Goal: Obtain resource: Obtain resource

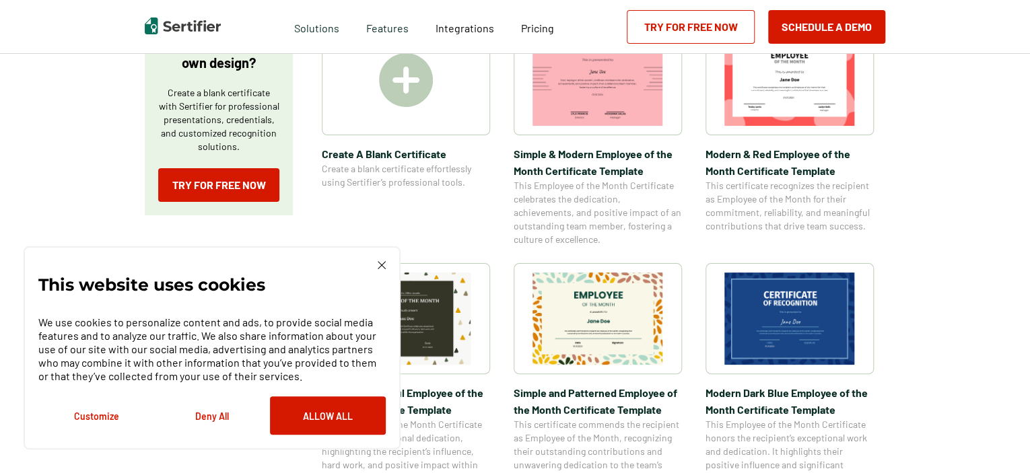
scroll to position [277, 0]
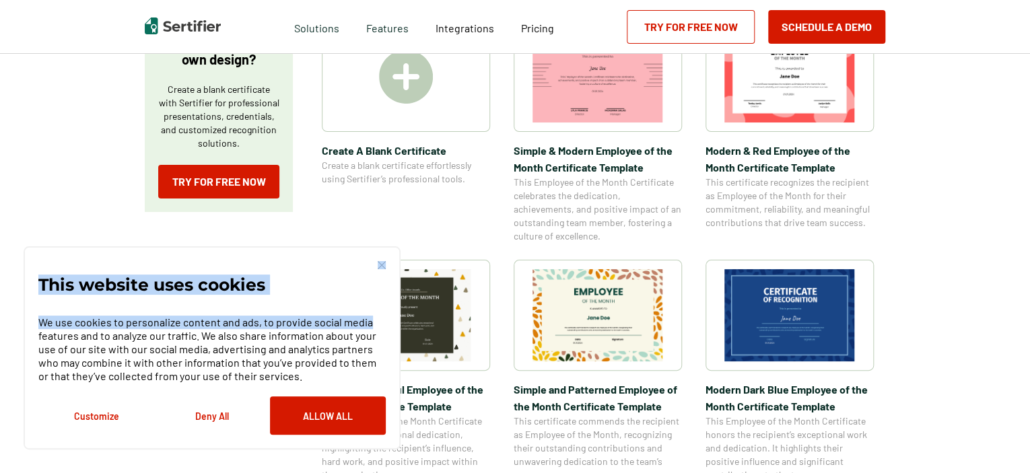
drag, startPoint x: 372, startPoint y: 271, endPoint x: 380, endPoint y: 263, distance: 11.0
click at [380, 263] on div "This website uses cookies We use cookies to personalize content and ads, to pro…" at bounding box center [211, 348] width 347 height 174
click at [380, 263] on img at bounding box center [382, 265] width 8 height 8
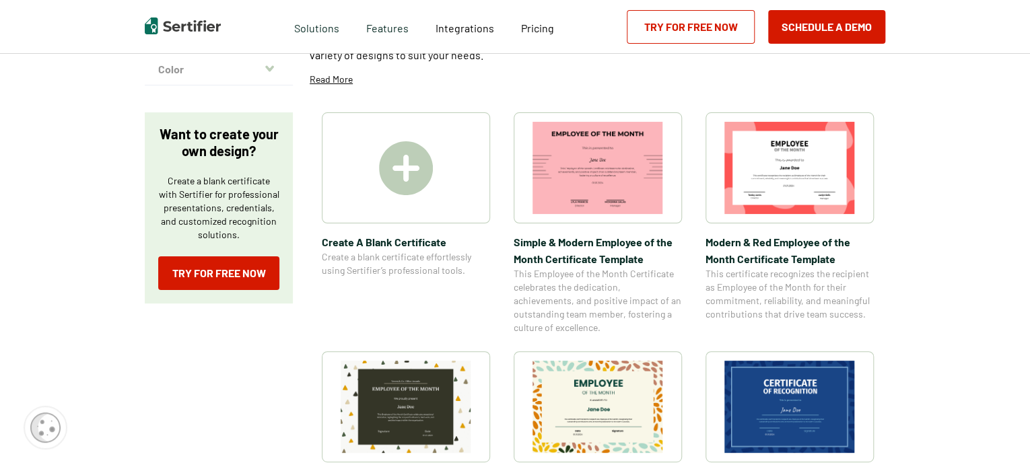
scroll to position [175, 0]
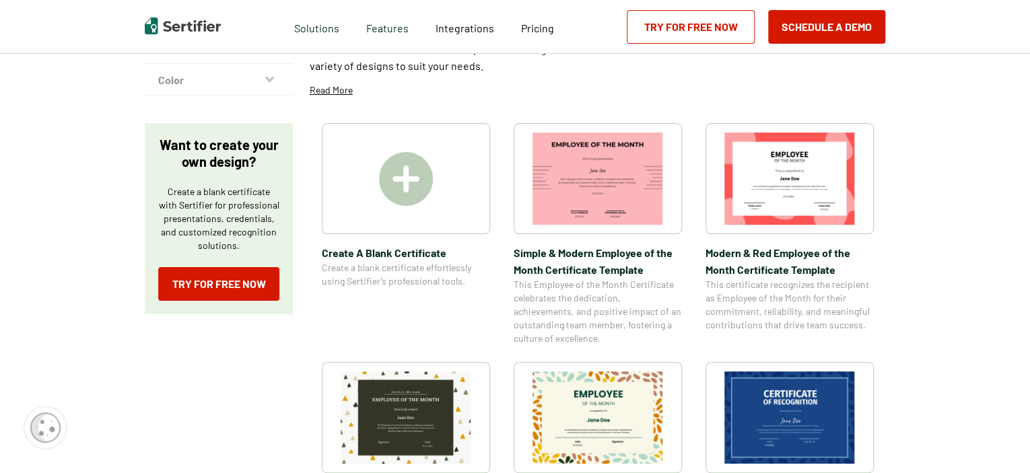
click at [425, 188] on img at bounding box center [406, 179] width 54 height 54
click at [784, 212] on img at bounding box center [789, 179] width 131 height 92
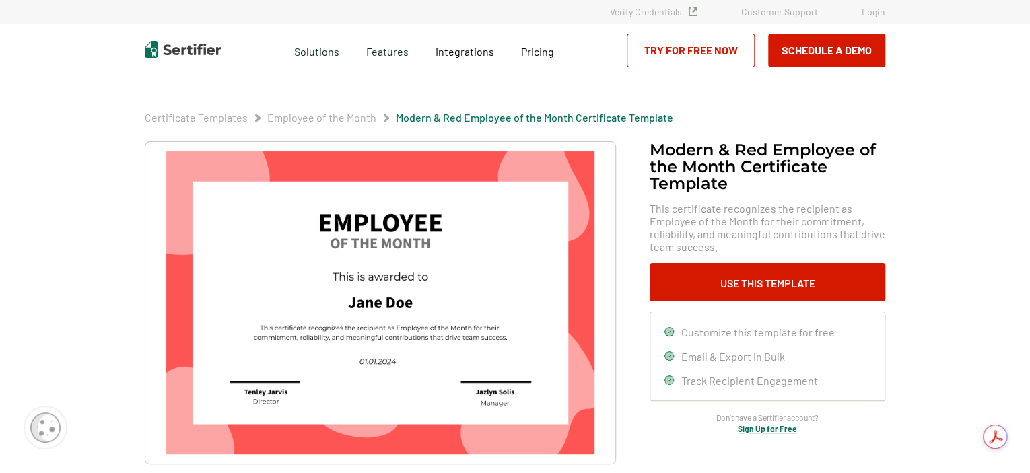
scroll to position [175, 0]
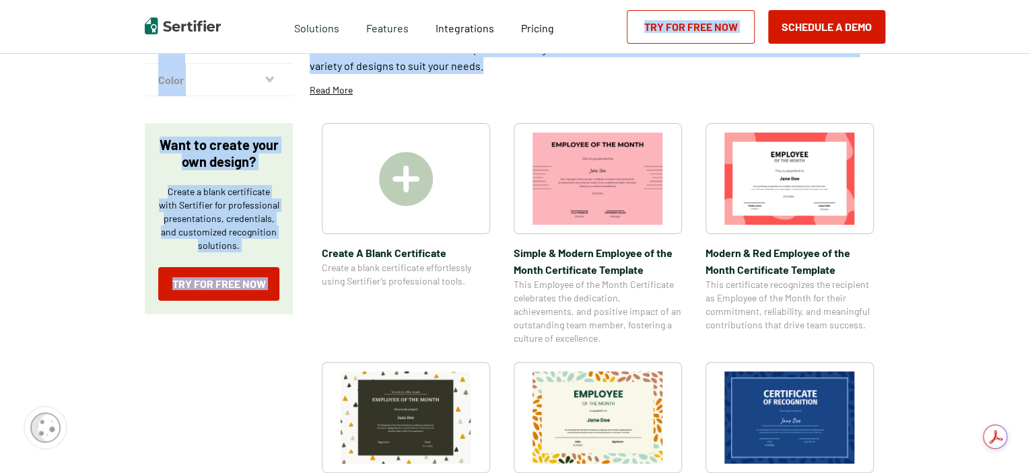
drag, startPoint x: 1029, startPoint y: 48, endPoint x: 1033, endPoint y: 99, distance: 50.7
click at [1029, 99] on html "Verify Credentials Customer Support Login Request A Demo Let us present you the…" at bounding box center [515, 61] width 1030 height 473
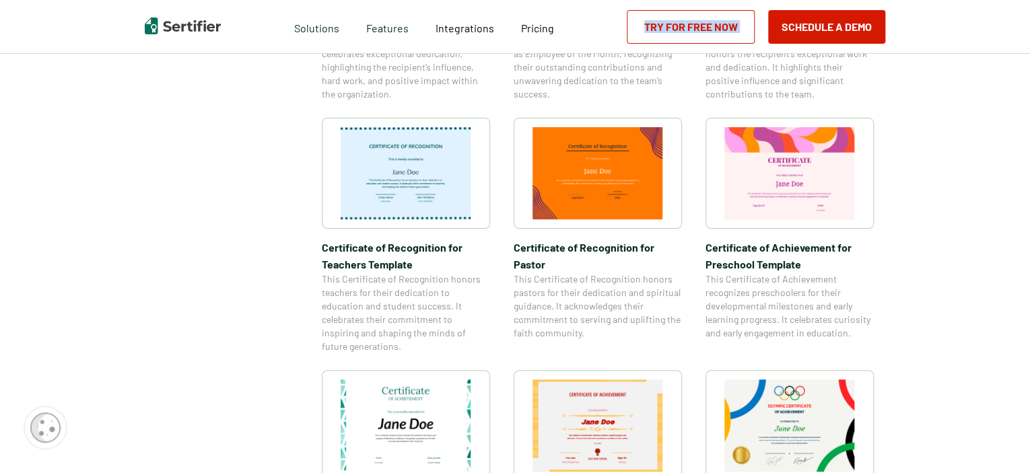
scroll to position [673, 0]
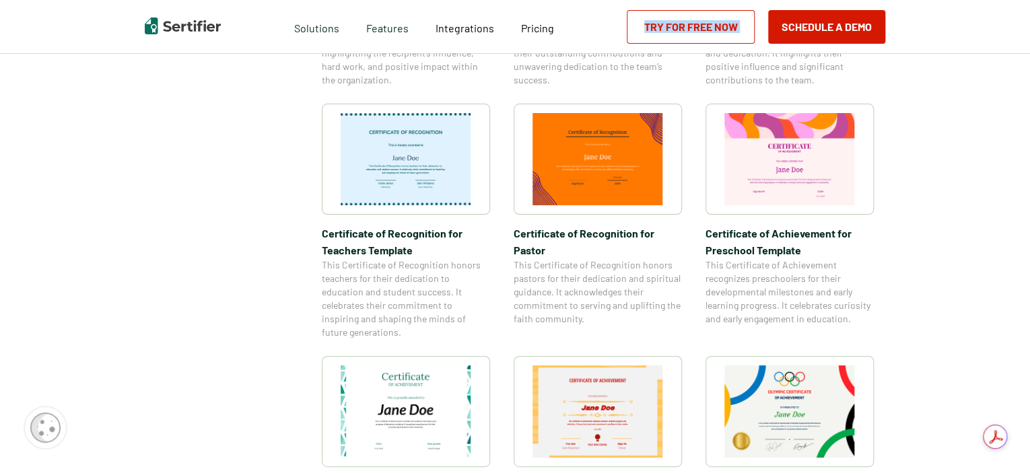
click at [415, 417] on img at bounding box center [406, 412] width 131 height 92
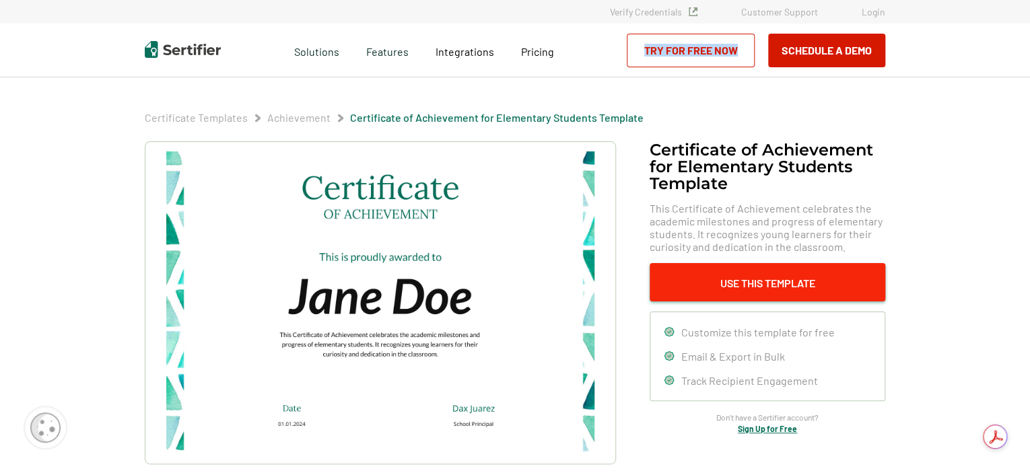
click at [735, 285] on button "Use This Template" at bounding box center [768, 282] width 236 height 38
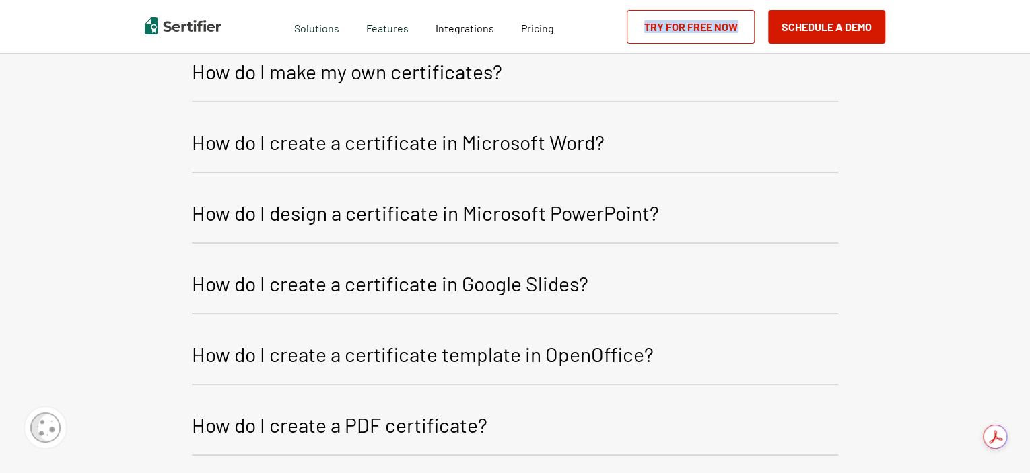
scroll to position [1738, 0]
